Goal: Transaction & Acquisition: Purchase product/service

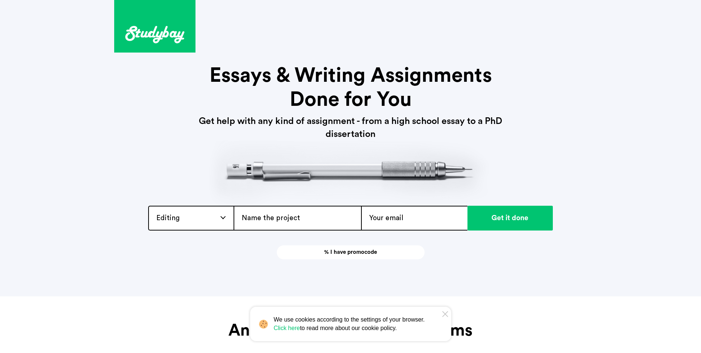
click at [223, 219] on div "Editing Admission / Scholarship Essay Annotated Bibliography Application Essay …" at bounding box center [190, 218] width 85 height 25
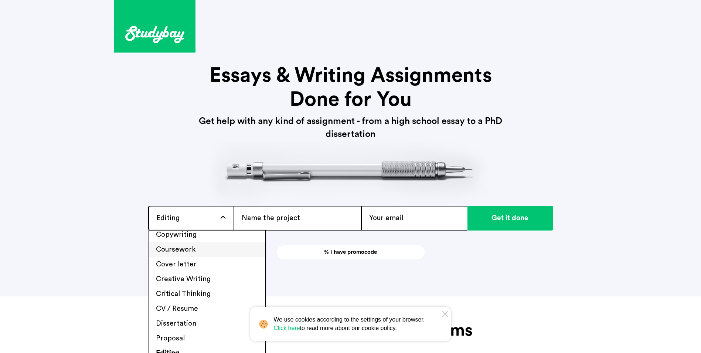
scroll to position [222, 0]
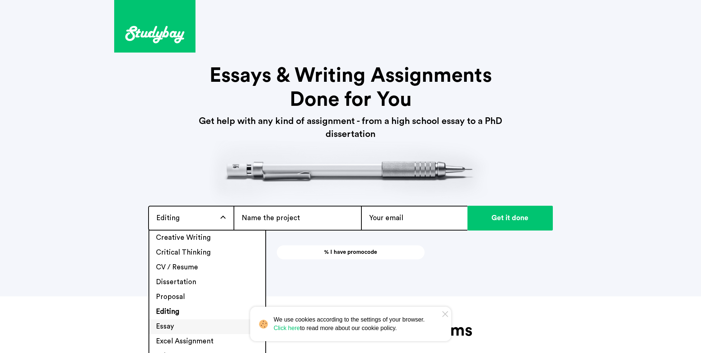
click at [176, 325] on li "Essay" at bounding box center [207, 326] width 116 height 15
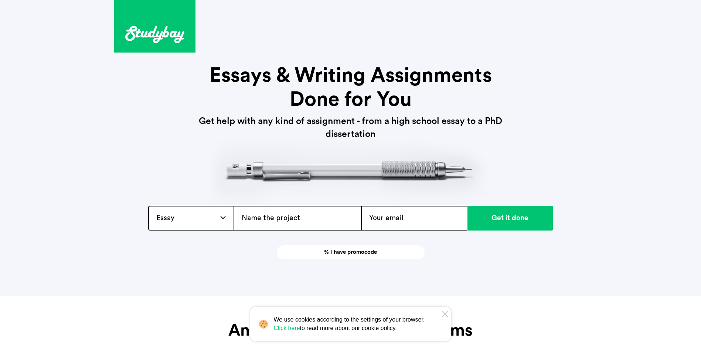
click at [298, 219] on input "text" at bounding box center [298, 218] width 128 height 25
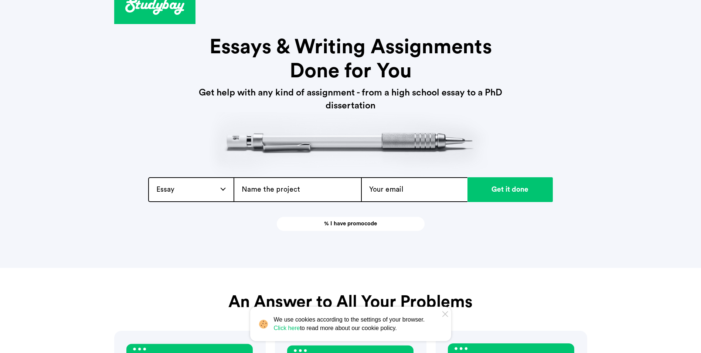
scroll to position [0, 0]
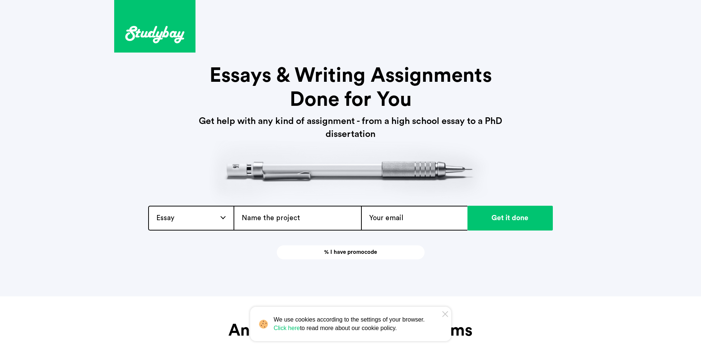
click at [288, 217] on input "text" at bounding box center [298, 218] width 128 height 25
type input "Commercialization of Sex"
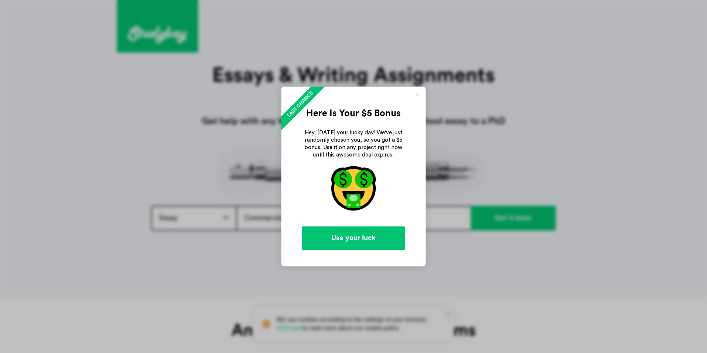
type input "[EMAIL_ADDRESS][DOMAIN_NAME]"
click at [381, 246] on link "Use your luck" at bounding box center [354, 237] width 104 height 23
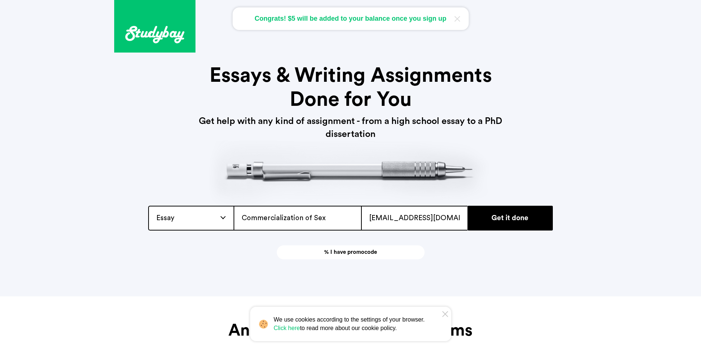
click at [521, 221] on input "Get it done" at bounding box center [510, 218] width 85 height 25
